Goal: Navigation & Orientation: Find specific page/section

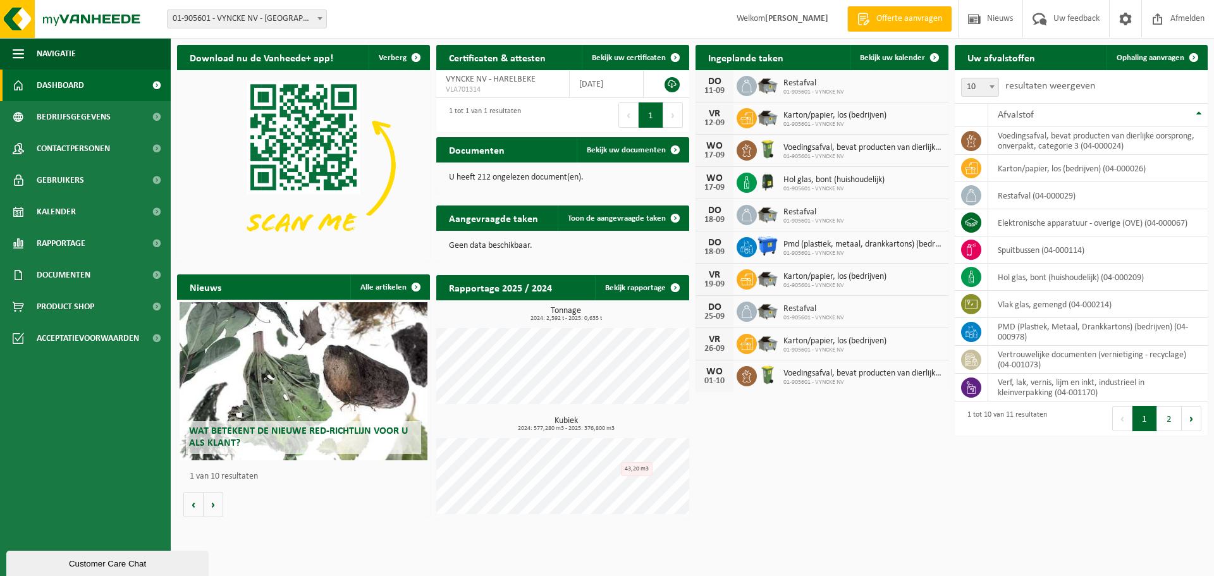
click at [108, 565] on div "Customer Care Chat" at bounding box center [107, 563] width 183 height 9
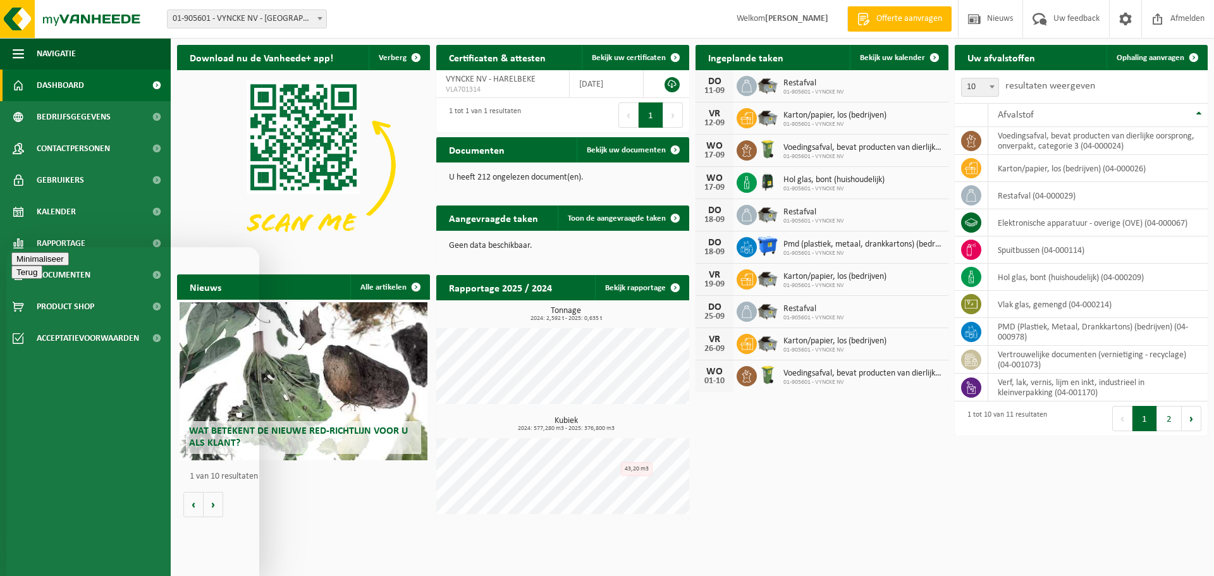
click at [69, 260] on button "Minimaliseer" at bounding box center [40, 258] width 58 height 13
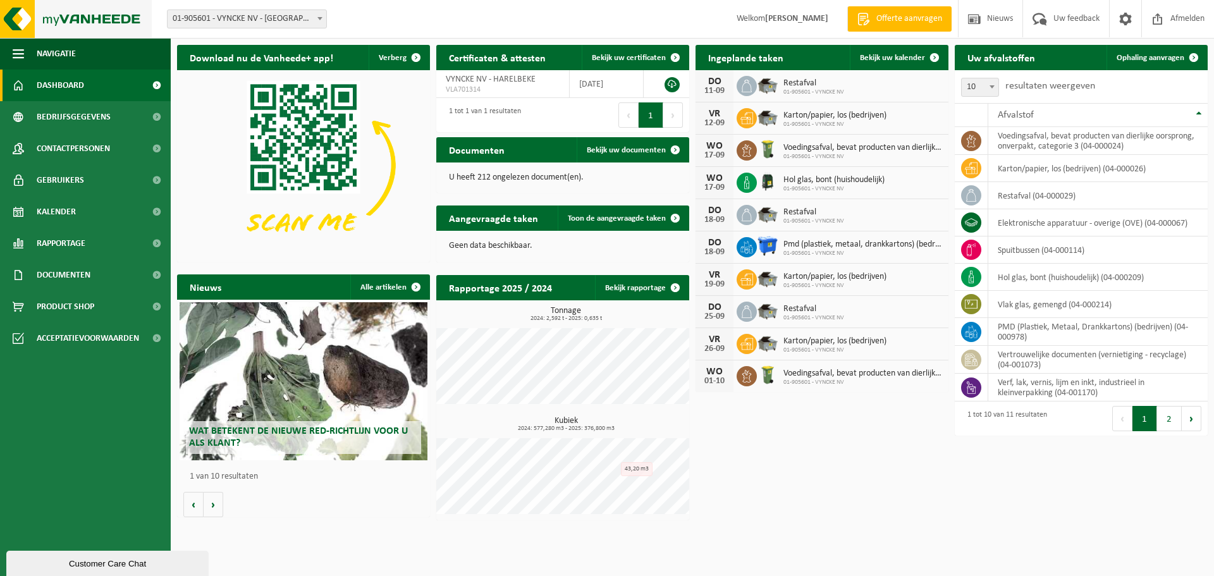
click at [104, 16] on img at bounding box center [76, 19] width 152 height 38
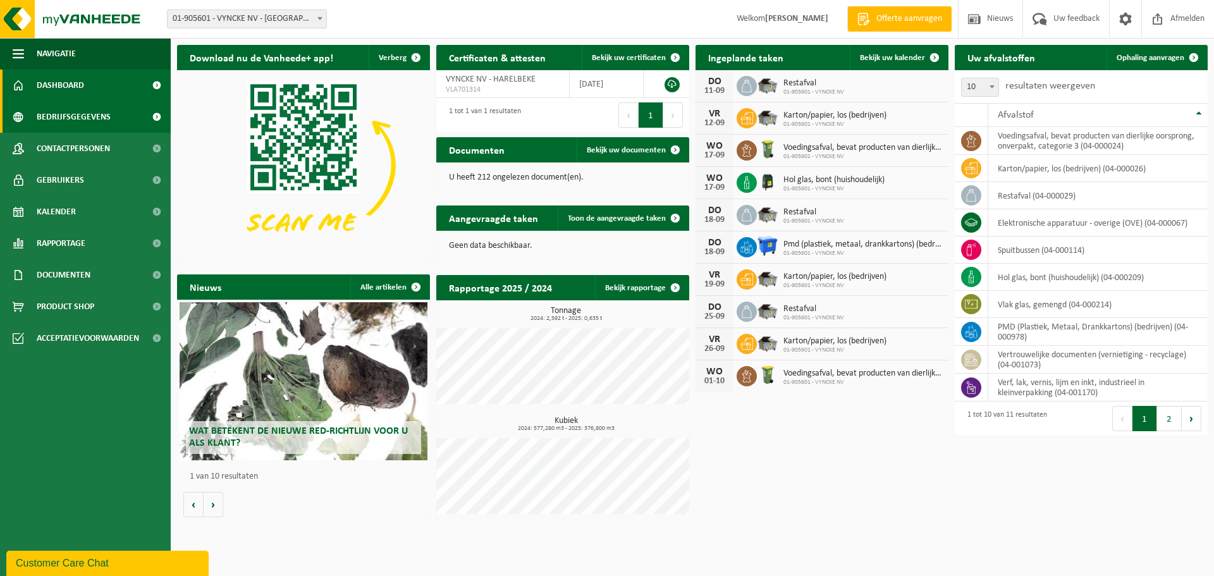
click at [119, 111] on link "Bedrijfsgegevens" at bounding box center [85, 117] width 171 height 32
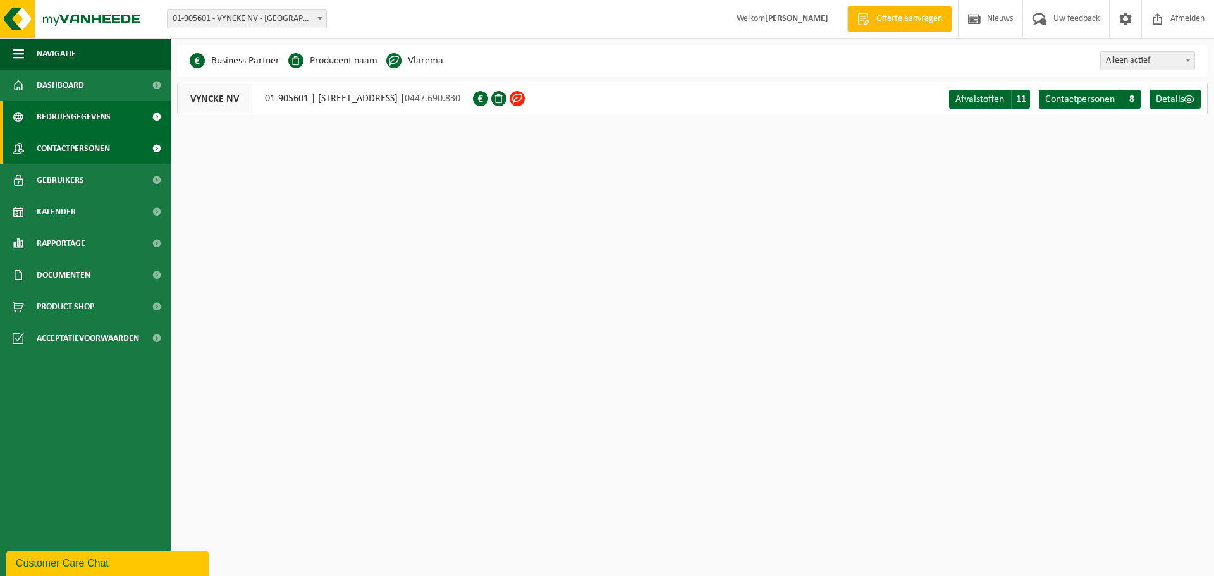
click at [154, 145] on span at bounding box center [156, 149] width 28 height 32
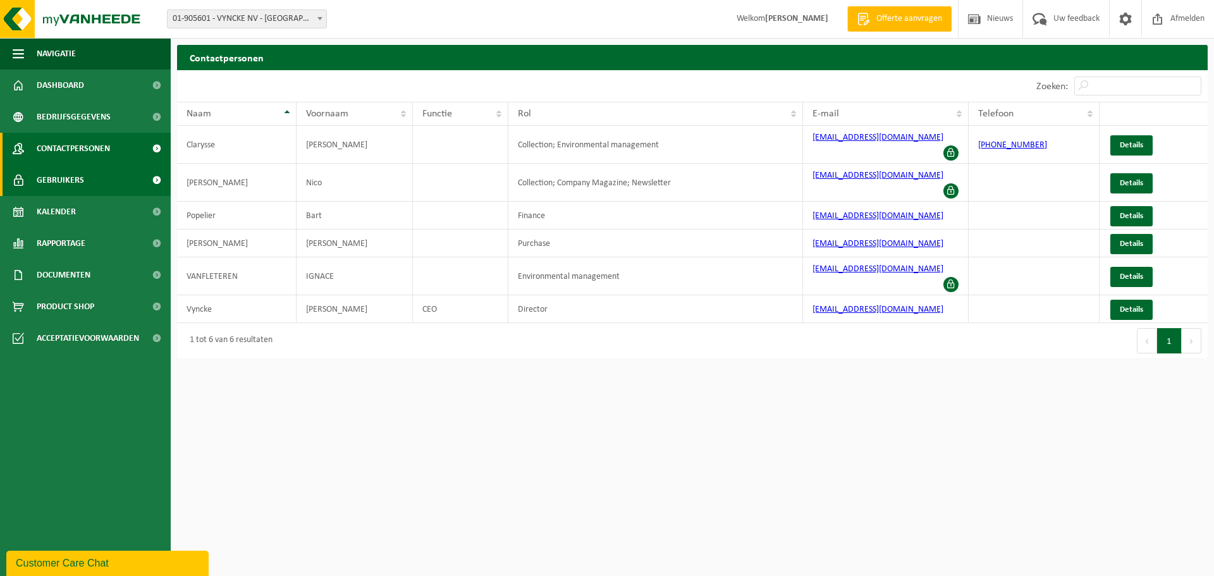
click at [159, 181] on span at bounding box center [156, 180] width 28 height 32
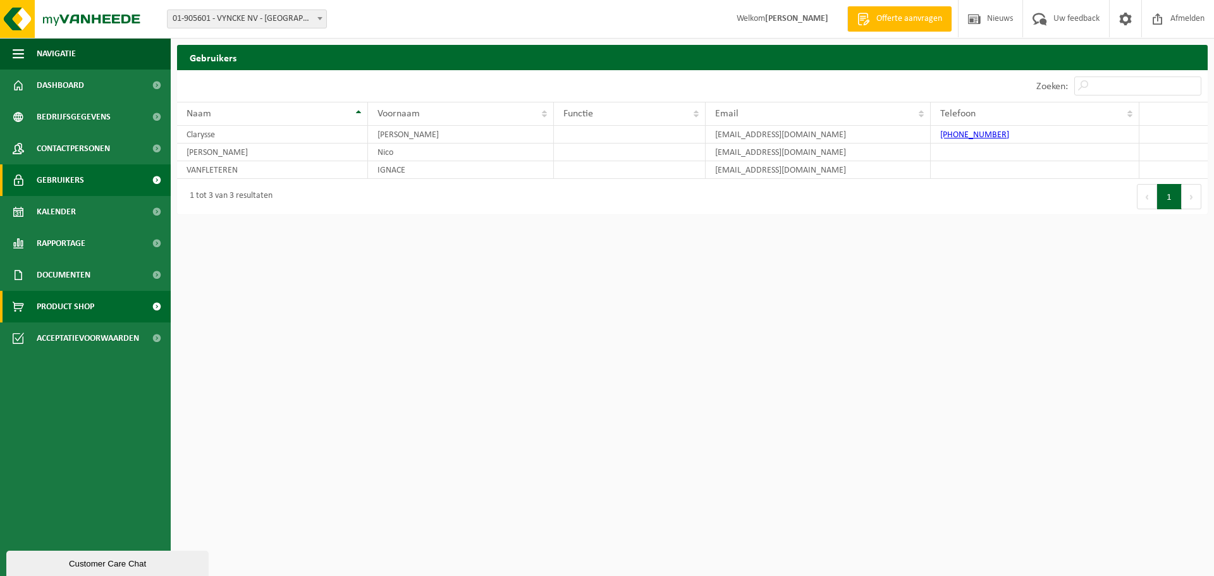
click at [50, 313] on span "Product Shop" at bounding box center [66, 307] width 58 height 32
